Goal: Register for event/course

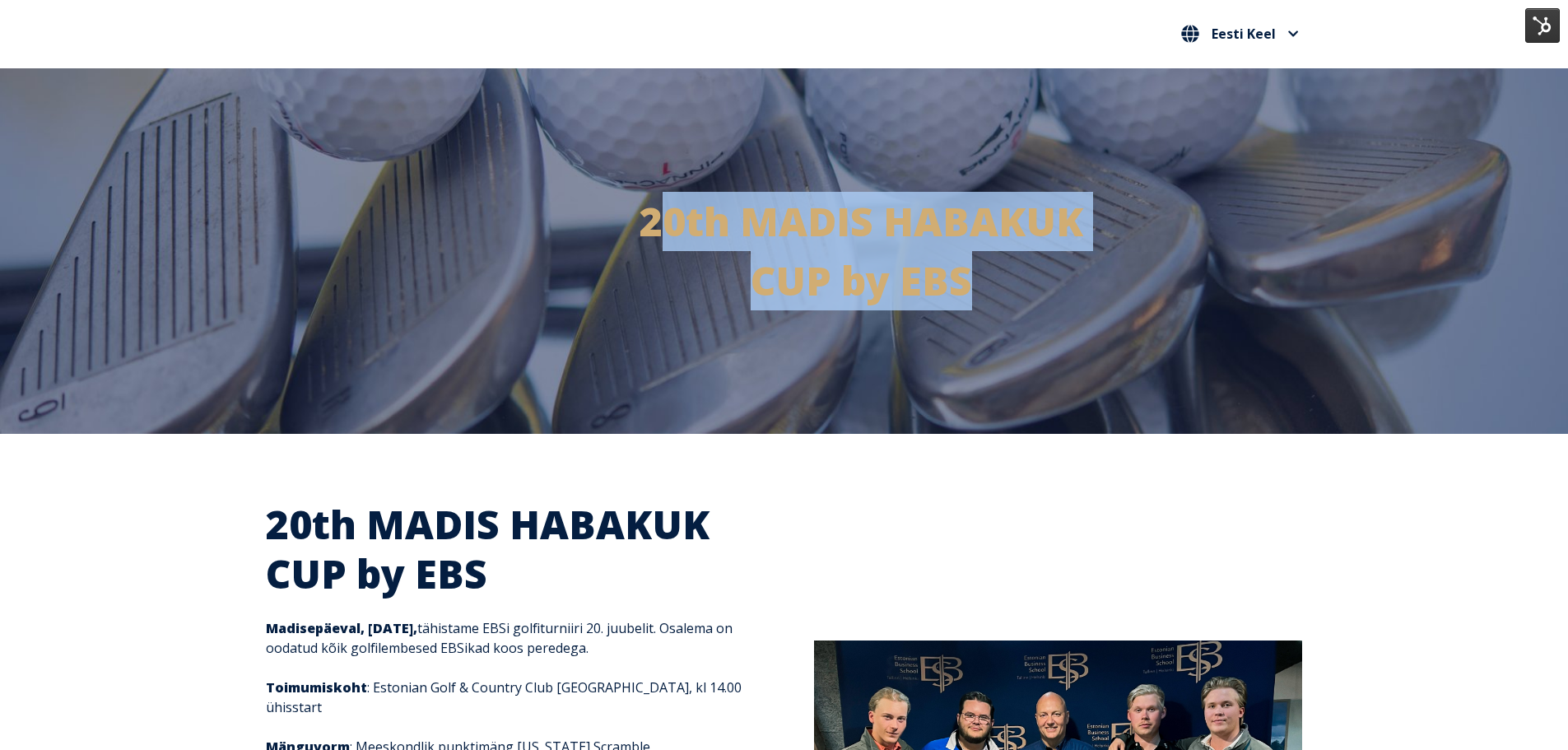
drag, startPoint x: 656, startPoint y: 222, endPoint x: 1037, endPoint y: 291, distance: 387.2
click at [1037, 291] on p "20th MADIS HABAKUK CUP by EBS" at bounding box center [784, 251] width 607 height 119
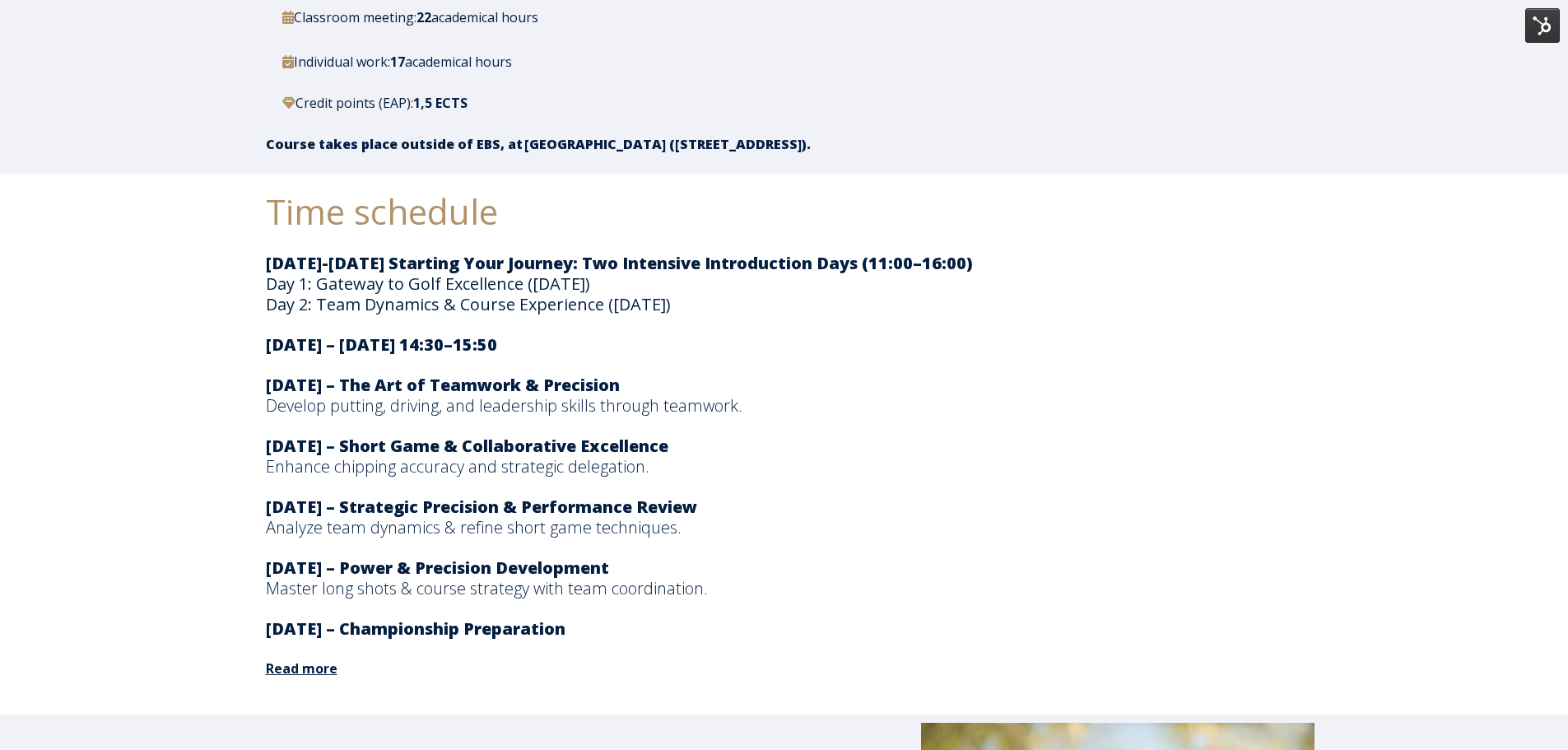
scroll to position [2635, 0]
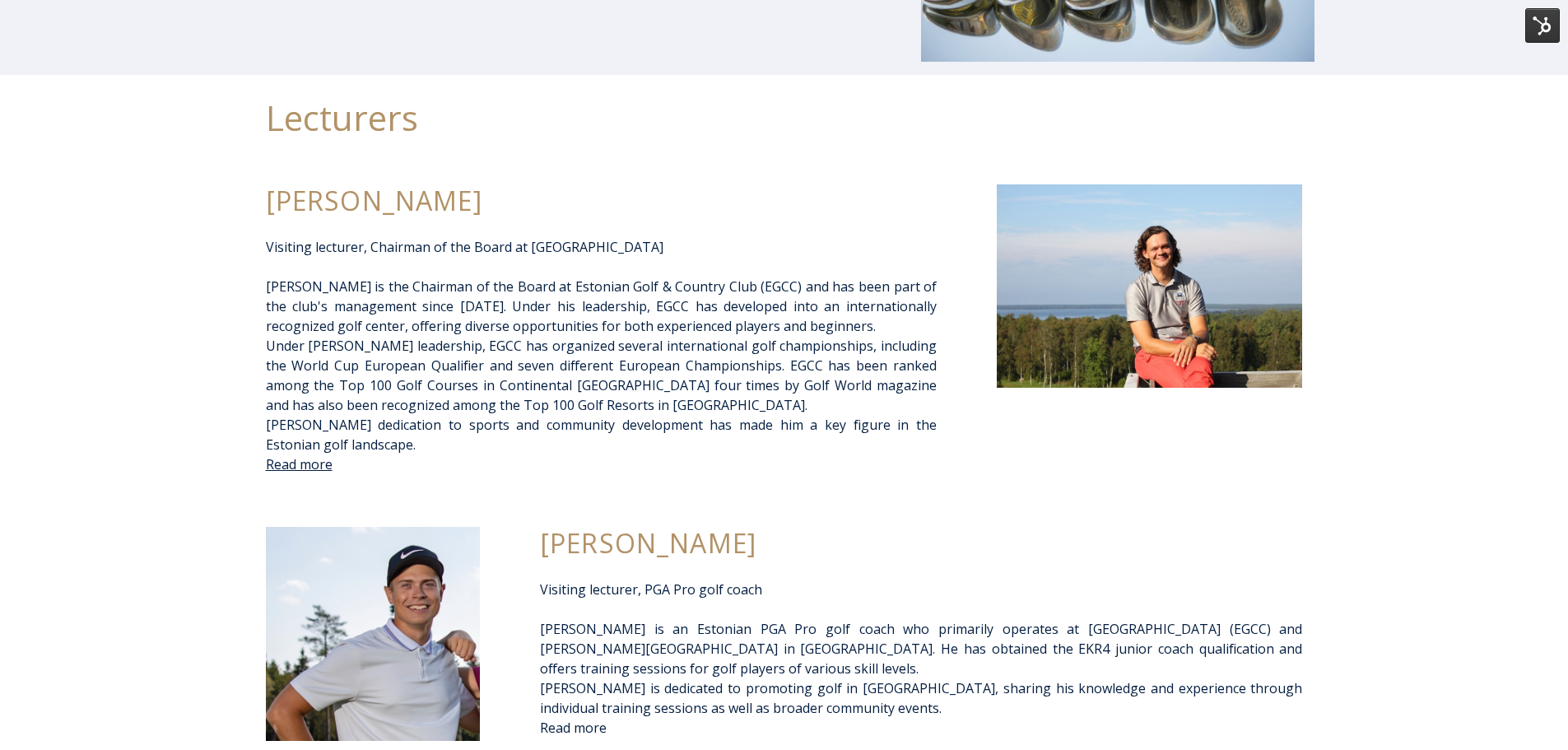
scroll to position [3705, 0]
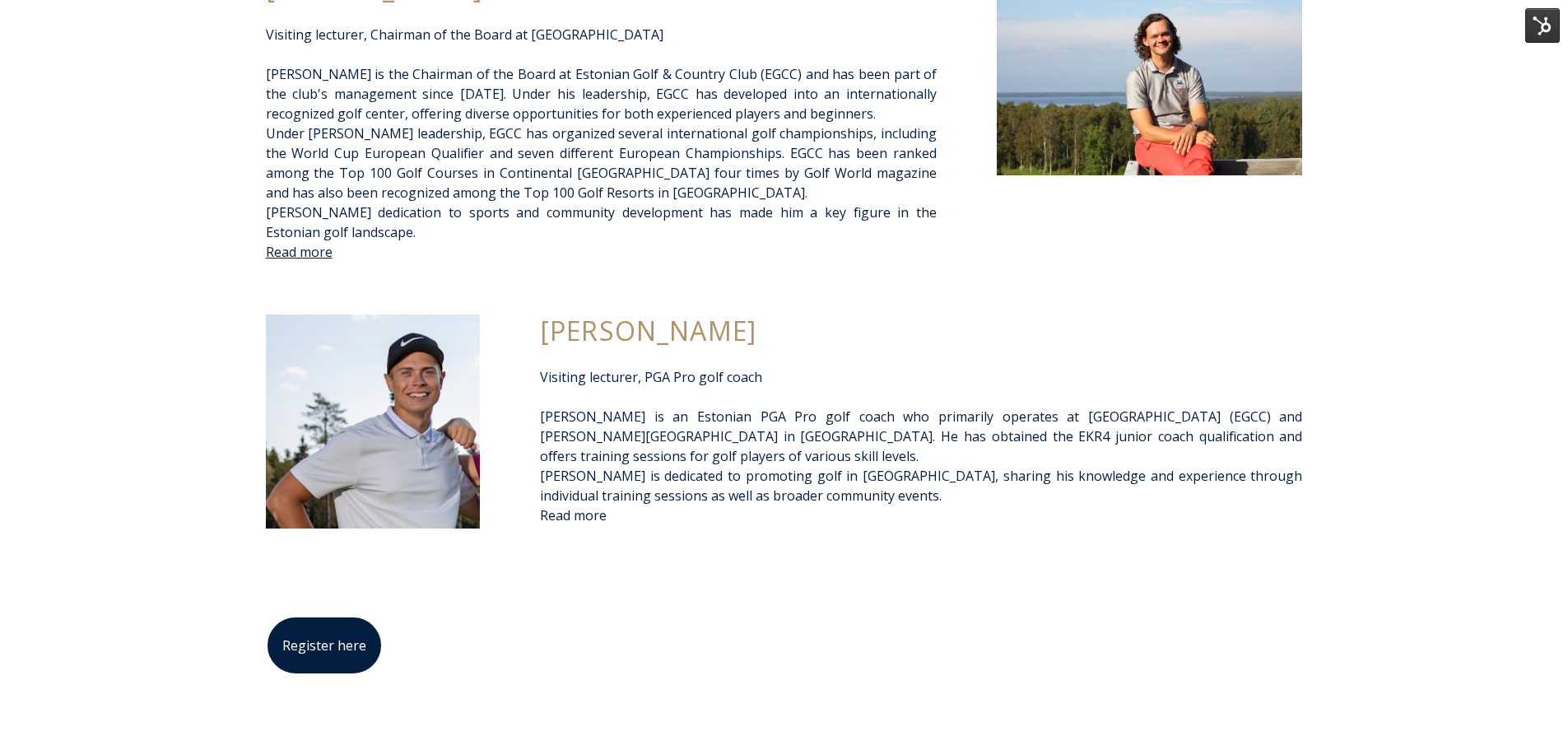
click at [309, 637] on link "Register here" at bounding box center [324, 645] width 117 height 59
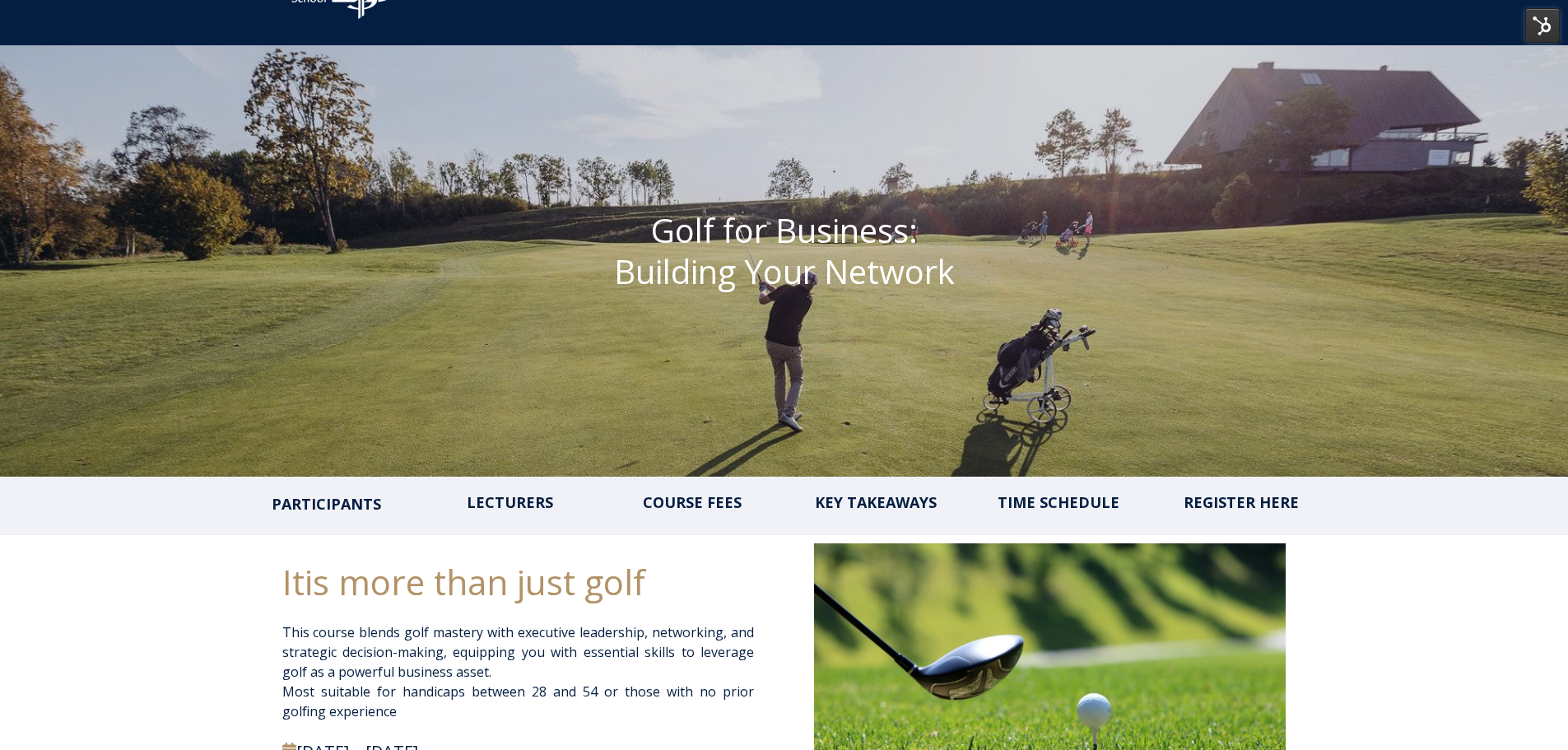
scroll to position [247, 0]
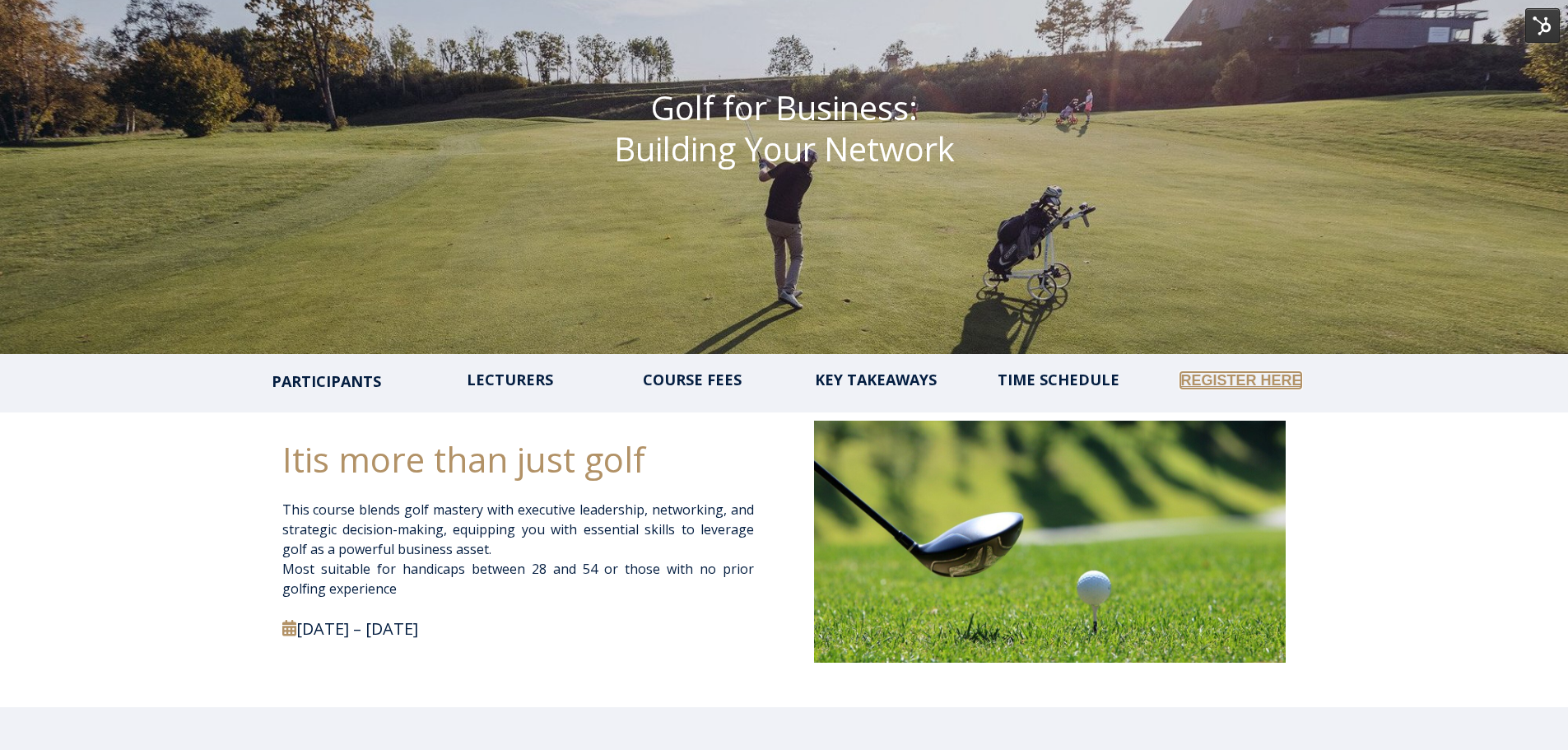
click at [1257, 381] on link "REGISTER HERE" at bounding box center [1241, 380] width 121 height 16
click at [984, 379] on div "TIME SCHEDULE" at bounding box center [1058, 389] width 155 height 38
click at [1007, 376] on link "TIME SCHEDULE" at bounding box center [1058, 380] width 121 height 16
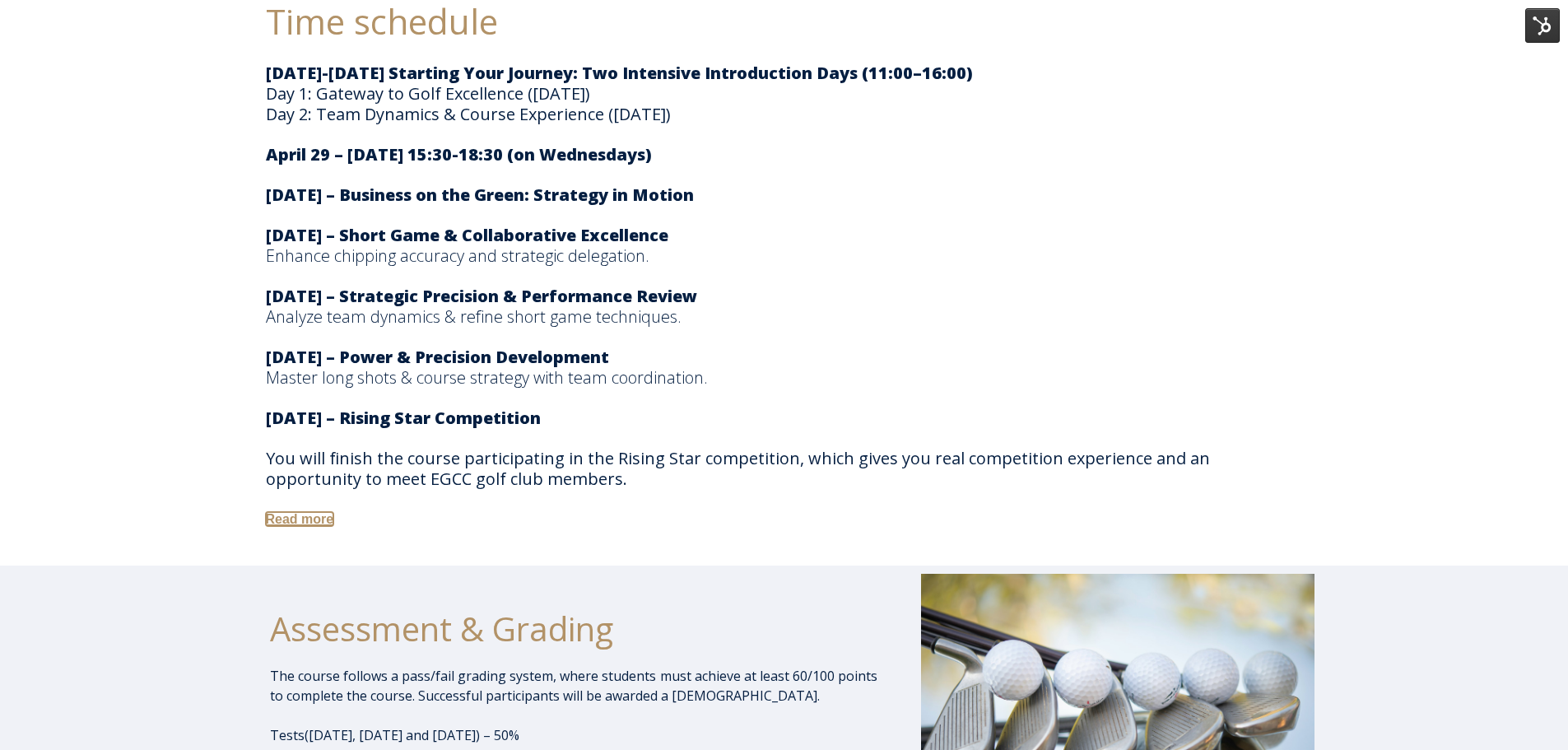
click at [311, 524] on link "Read more" at bounding box center [300, 519] width 68 height 14
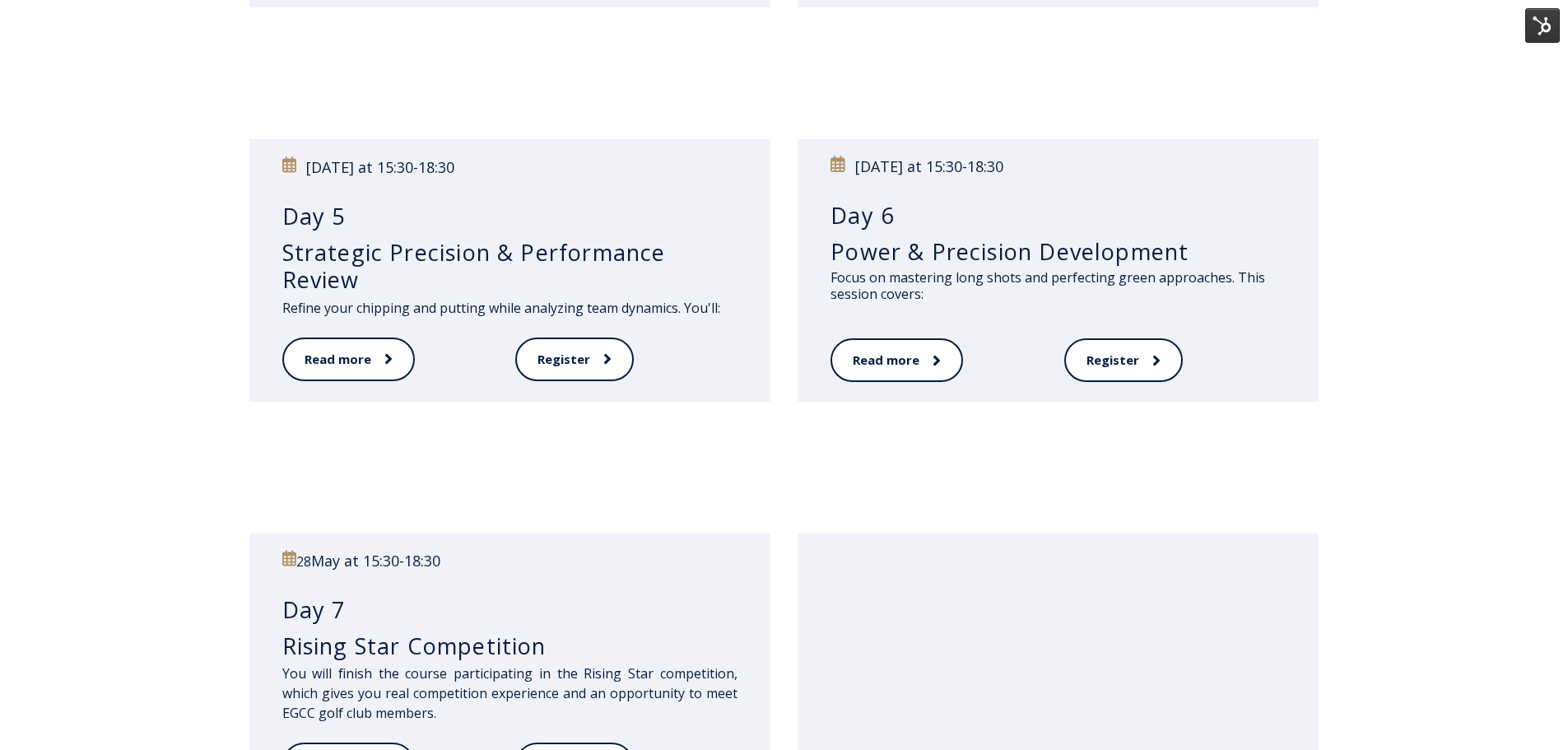
scroll to position [905, 0]
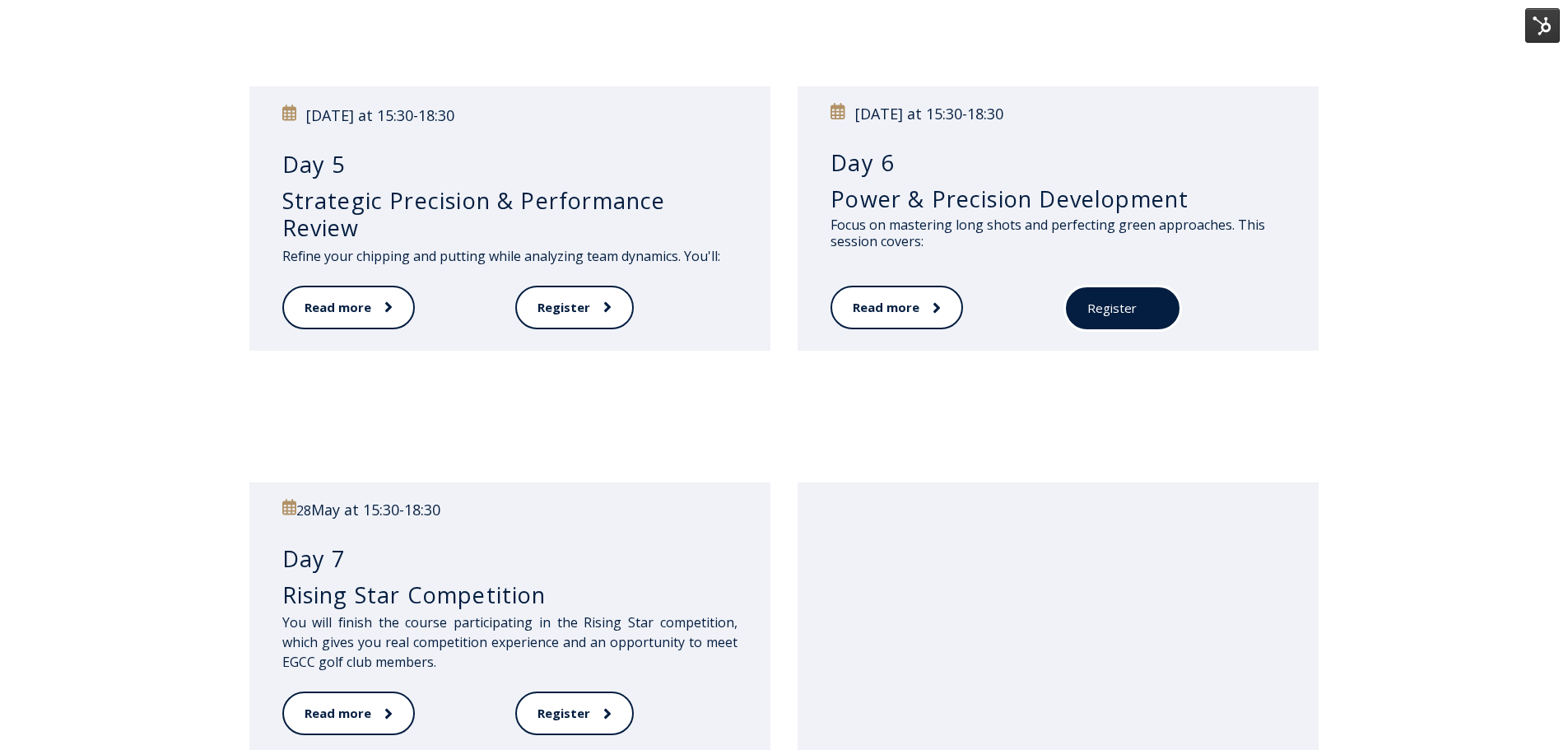
click at [1105, 307] on link "Register" at bounding box center [1123, 308] width 117 height 45
